Goal: Register for event/course

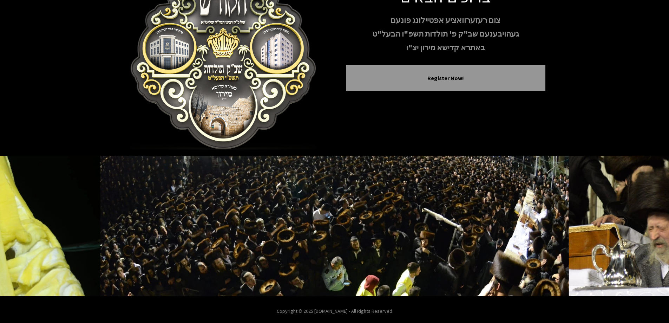
scroll to position [70, 0]
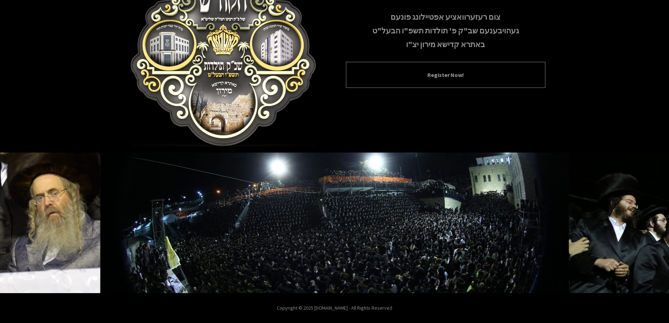
click at [409, 81] on div "Register Now!" at bounding box center [446, 75] width 200 height 26
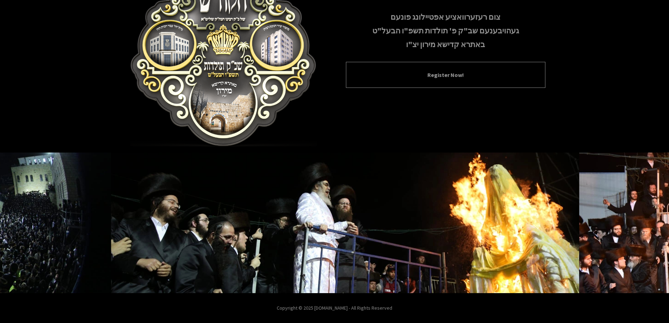
click at [423, 80] on div "Register Now!" at bounding box center [446, 75] width 200 height 26
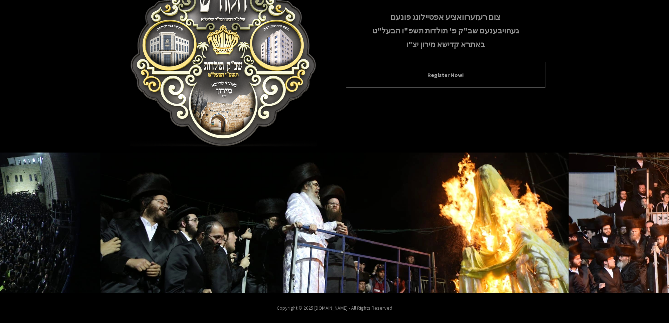
click at [436, 77] on button "Register Now!" at bounding box center [446, 75] width 182 height 8
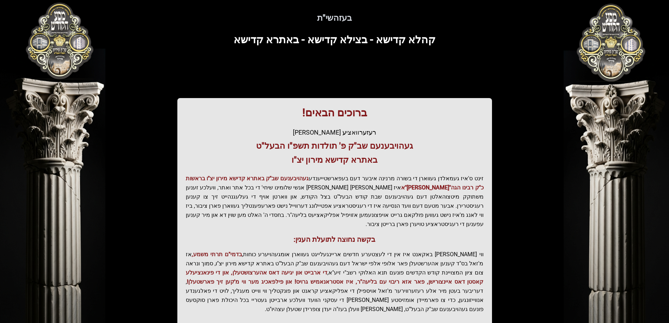
scroll to position [14, 0]
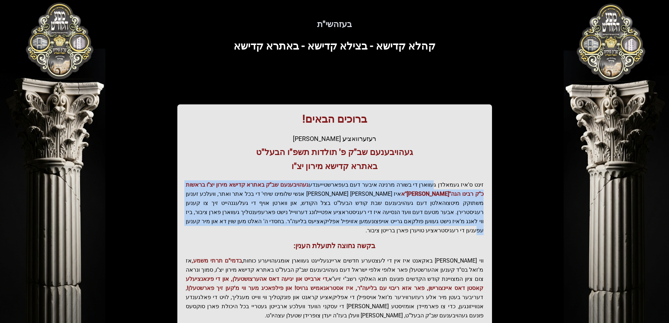
drag, startPoint x: 436, startPoint y: 186, endPoint x: 339, endPoint y: 221, distance: 103.2
click at [339, 221] on p "זינט ס'איז געמאלדן געווארן די בשורה מרנינה איבער דעם בעפארשטייענדע געהויבענעם ש…" at bounding box center [335, 207] width 298 height 55
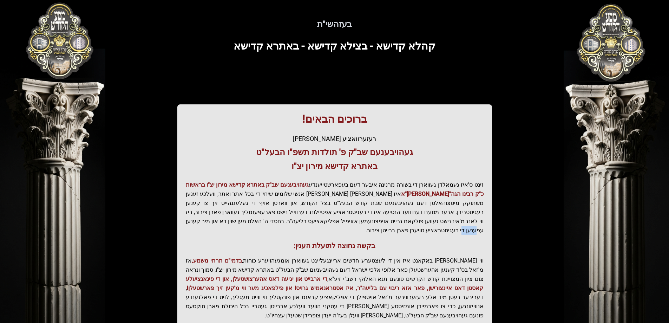
click at [339, 221] on p "זינט ס'איז געמאלדן געווארן די בשורה מרנינה איבער דעם בעפארשטייענדע געהויבענעם ש…" at bounding box center [335, 207] width 298 height 55
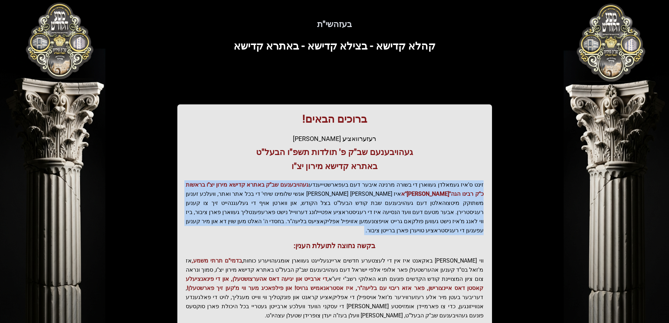
click at [339, 221] on p "זינט ס'איז געמאלדן געווארן די בשורה מרנינה איבער דעם בעפארשטייענדע געהויבענעם ש…" at bounding box center [335, 207] width 298 height 55
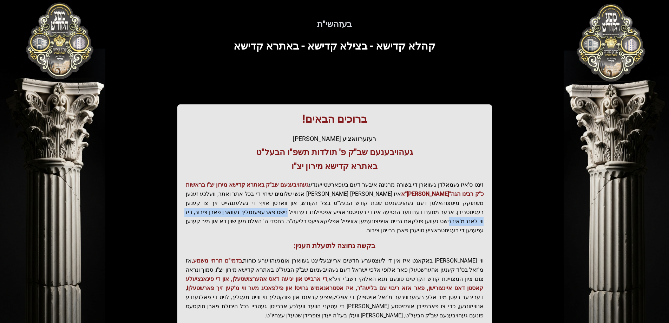
drag, startPoint x: 412, startPoint y: 209, endPoint x: 285, endPoint y: 216, distance: 127.0
click at [285, 216] on p "זינט ס'איז געמאלדן געווארן די בשורה מרנינה איבער דעם בעפארשטייענדע געהויבענעם ש…" at bounding box center [335, 207] width 298 height 55
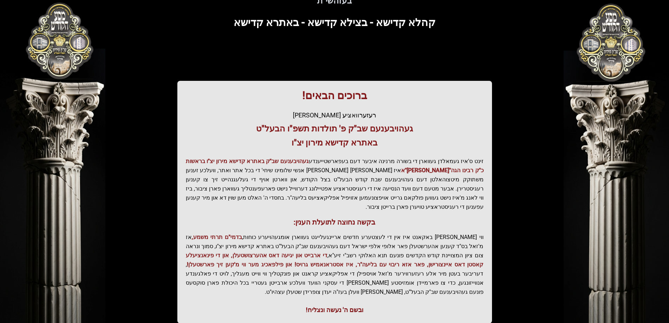
scroll to position [49, 0]
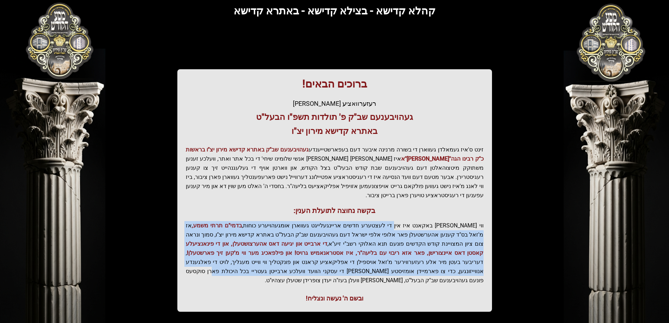
drag, startPoint x: 401, startPoint y: 214, endPoint x: 397, endPoint y: 262, distance: 47.9
click at [397, 262] on p "ווי שוין ברייט באקאנט איז אין די לעצטערע חדשים אריינגעלייגט געווארן אומגעהויערע…" at bounding box center [335, 253] width 298 height 64
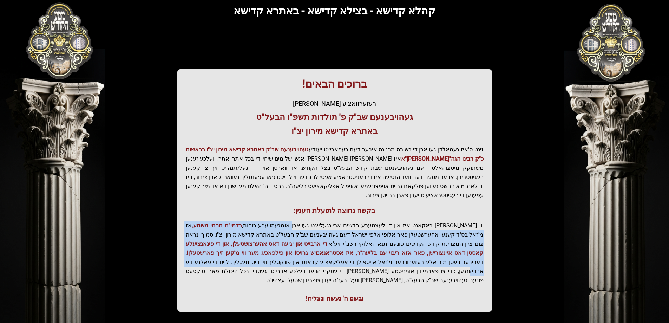
drag, startPoint x: 323, startPoint y: 221, endPoint x: 321, endPoint y: 249, distance: 28.9
click at [321, 249] on p "ווי שוין ברייט באקאנט איז אין די לעצטערע חדשים אריינגעלייגט געווארן אומגעהויערע…" at bounding box center [335, 253] width 298 height 64
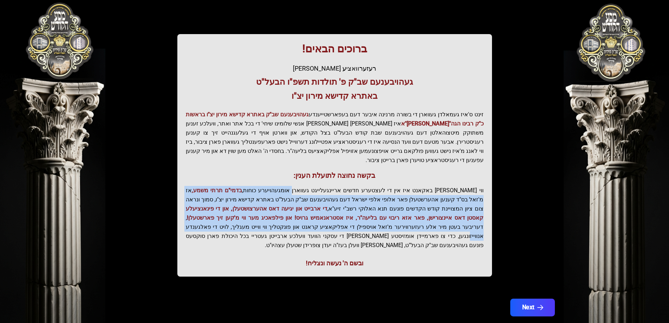
click at [527, 299] on button "Next" at bounding box center [532, 308] width 45 height 18
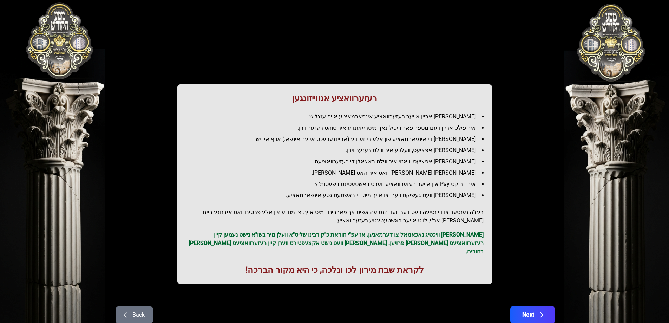
click at [528, 306] on button "Next" at bounding box center [532, 315] width 45 height 18
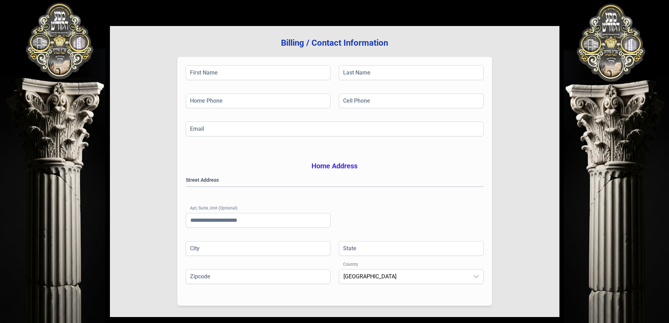
scroll to position [70, 0]
